Goal: Find specific page/section: Find specific page/section

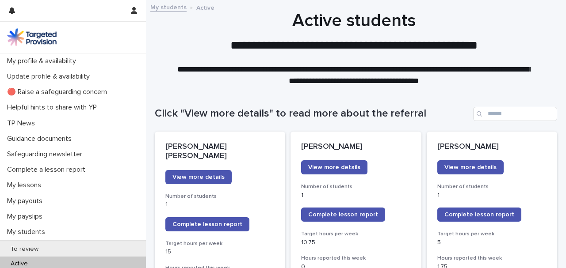
scroll to position [678, 0]
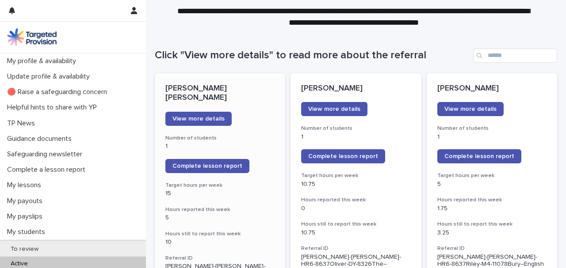
scroll to position [147, 0]
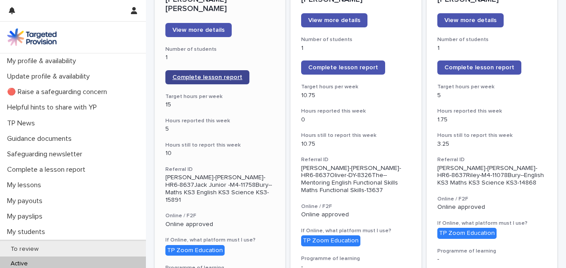
click at [195, 74] on span "Complete lesson report" at bounding box center [208, 77] width 70 height 6
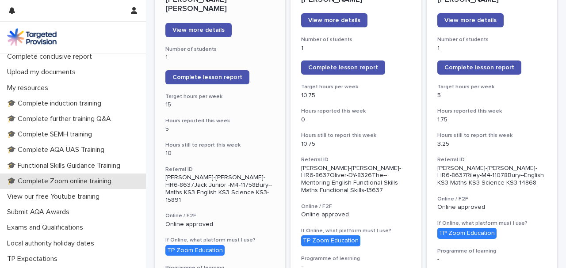
scroll to position [265, 0]
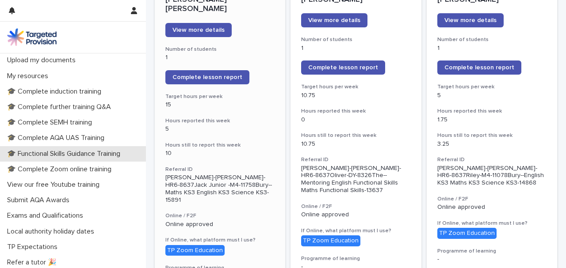
click at [61, 157] on p "🎓 Functional Skills Guidance Training" at bounding box center [66, 154] width 124 height 8
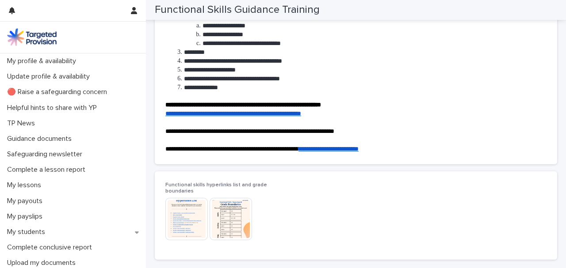
scroll to position [186, 0]
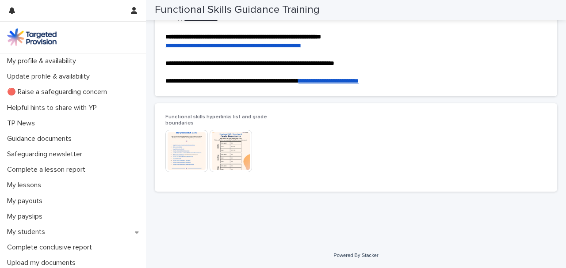
click at [179, 143] on img at bounding box center [186, 151] width 42 height 42
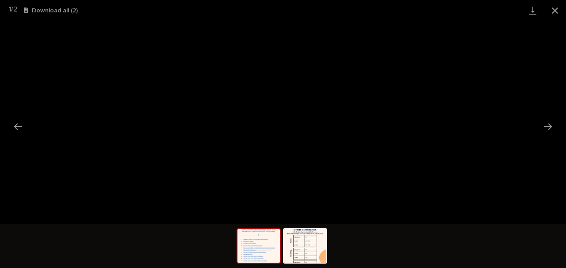
click at [251, 253] on img at bounding box center [259, 247] width 42 height 34
